Goal: Transaction & Acquisition: Purchase product/service

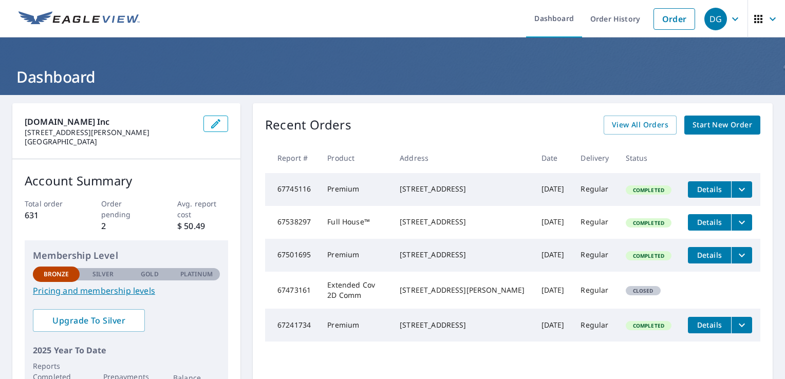
click at [721, 128] on span "Start New Order" at bounding box center [723, 125] width 60 height 13
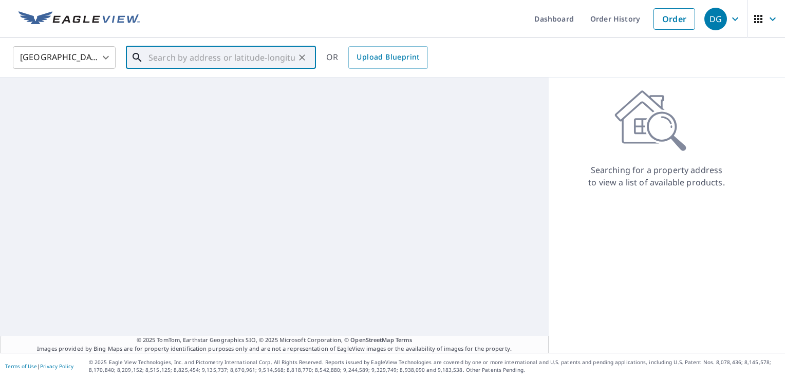
click at [158, 56] on input "text" at bounding box center [222, 57] width 146 height 29
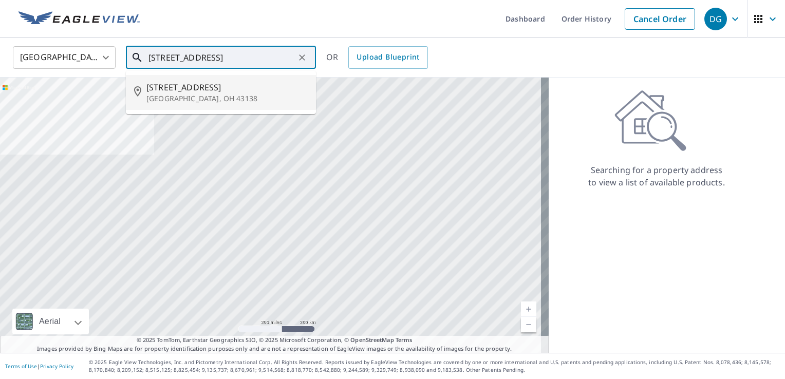
click at [153, 88] on span "[STREET_ADDRESS]" at bounding box center [226, 87] width 161 height 12
type input "[STREET_ADDRESS][PERSON_NAME]"
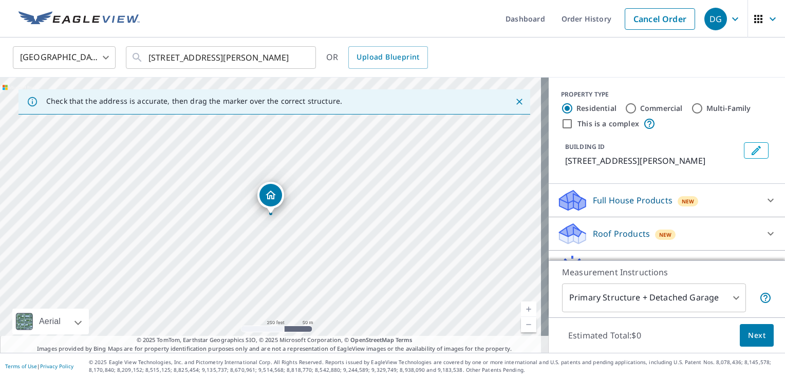
click at [521, 309] on link "Current Level 17, Zoom In" at bounding box center [528, 309] width 15 height 15
click at [521, 309] on link "Current Level 18, Zoom In" at bounding box center [528, 309] width 15 height 15
drag, startPoint x: 337, startPoint y: 246, endPoint x: 363, endPoint y: 235, distance: 28.2
click at [363, 235] on div "[STREET_ADDRESS][PERSON_NAME]" at bounding box center [274, 215] width 549 height 275
drag, startPoint x: 294, startPoint y: 188, endPoint x: 283, endPoint y: 184, distance: 11.5
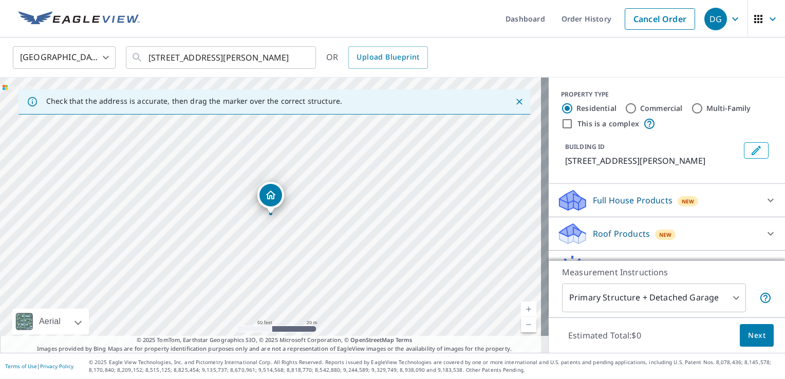
click at [619, 232] on p "Roof Products" at bounding box center [621, 234] width 57 height 12
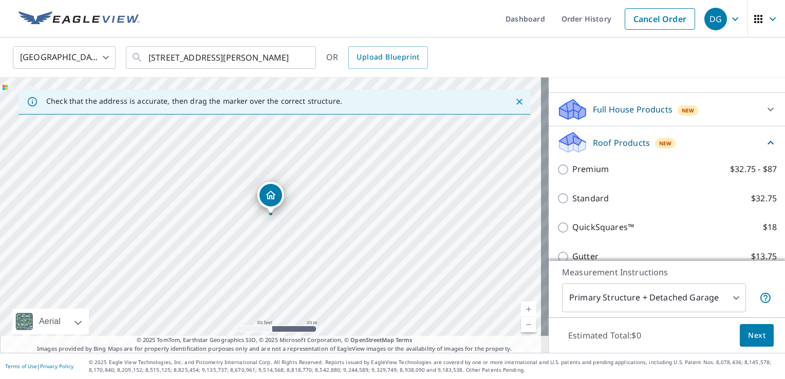
scroll to position [103, 0]
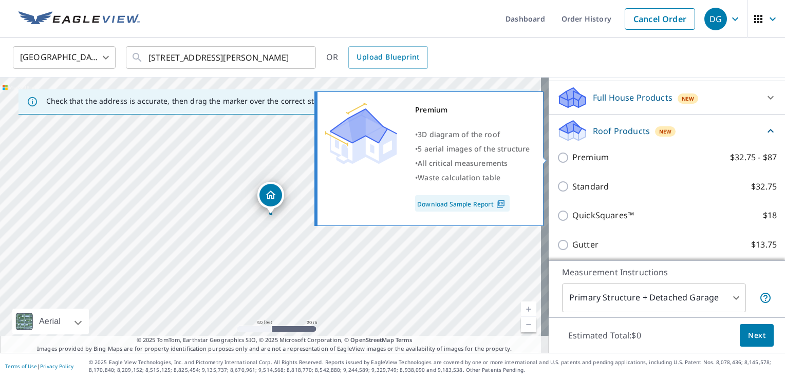
click at [558, 161] on input "Premium $32.75 - $87" at bounding box center [564, 158] width 15 height 12
checkbox input "true"
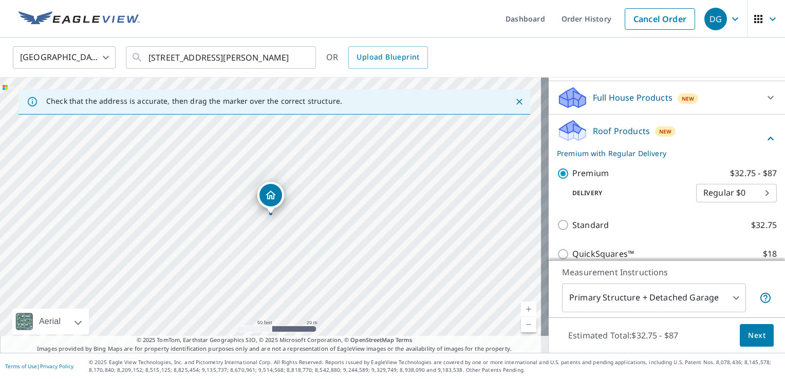
click at [754, 332] on span "Next" at bounding box center [756, 335] width 17 height 13
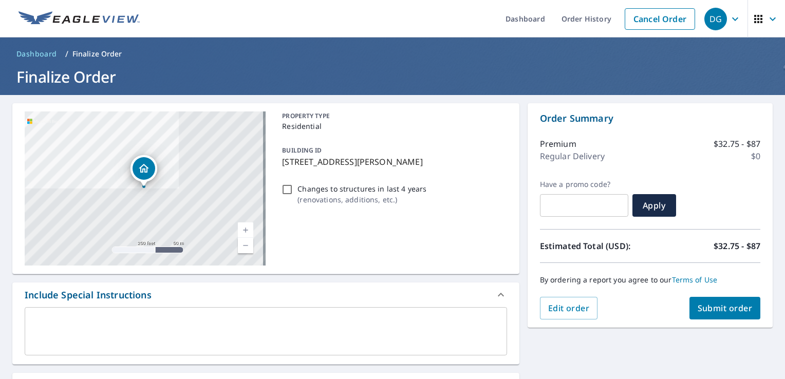
click at [737, 304] on span "Submit order" at bounding box center [725, 308] width 55 height 11
checkbox input "true"
